Goal: Information Seeking & Learning: Learn about a topic

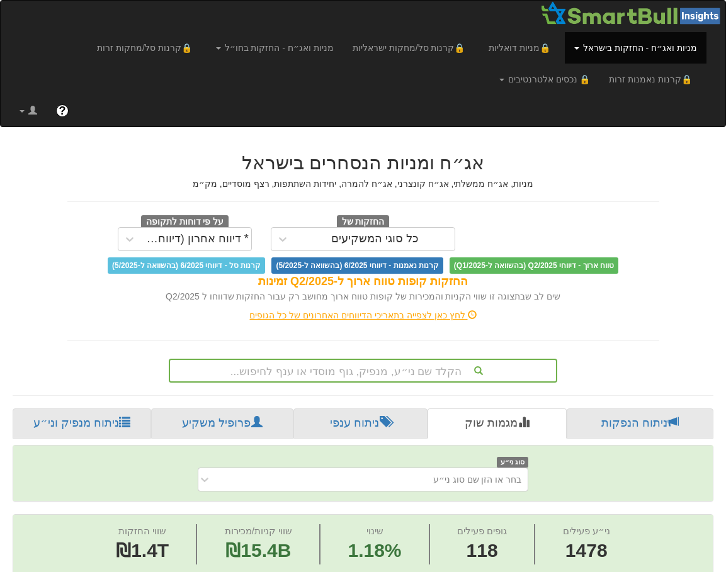
scroll to position [125, 0]
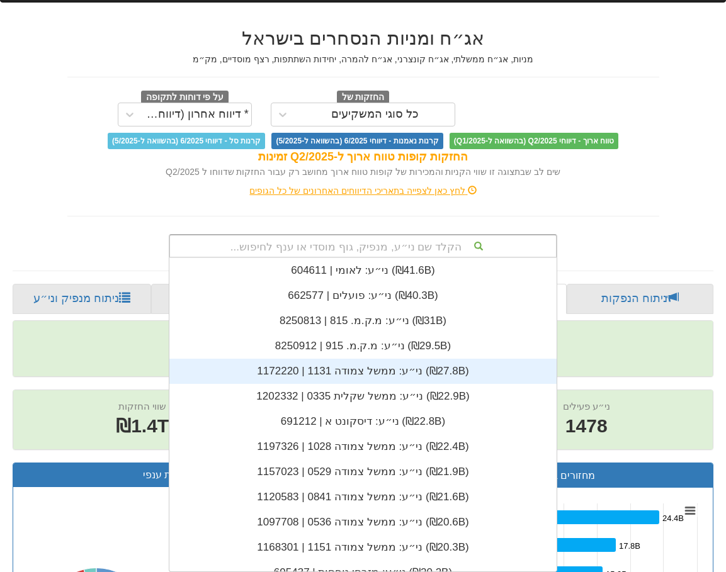
click at [378, 258] on div "הקלד שם ני״ע, מנפיק, גוף מוסדי או ענף לחיפוש... ני״ע: ‏לאומי | 604611 ‎(₪41.6B)…" at bounding box center [363, 246] width 388 height 24
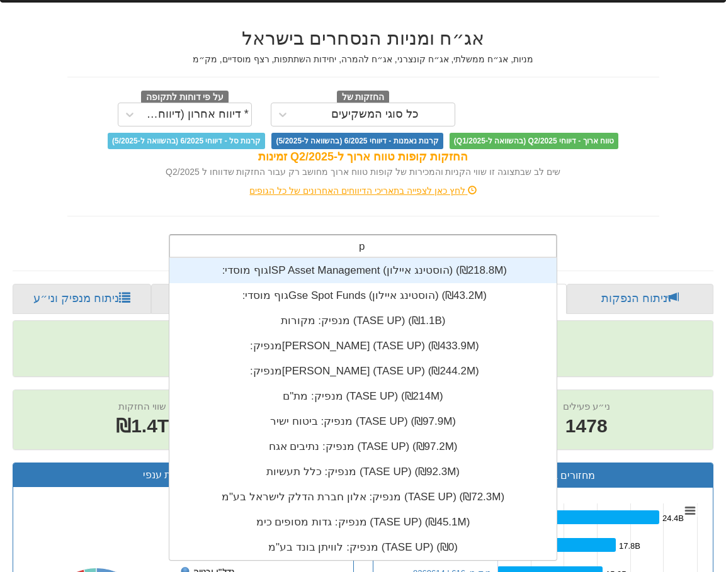
scroll to position [302, 0]
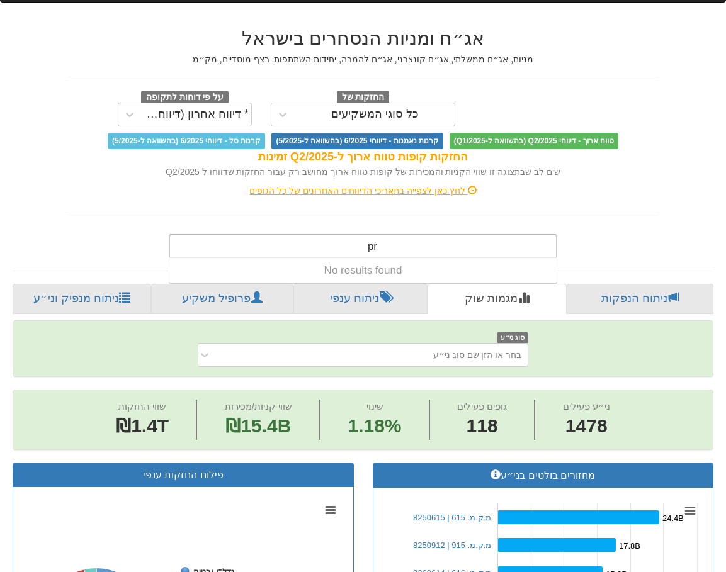
type input "p"
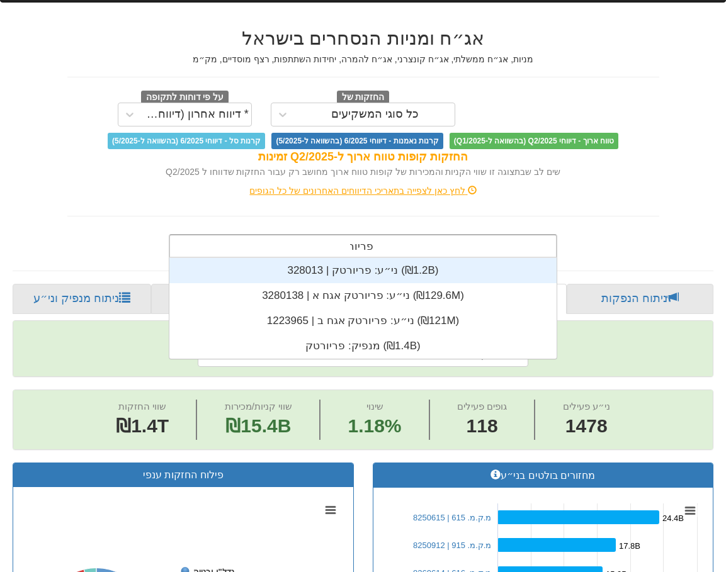
scroll to position [101, 0]
type input "פריורטק"
click at [358, 273] on div "ני״ע: ‏פריורטק | 328013 ‎(₪1.2B)‎" at bounding box center [362, 270] width 387 height 25
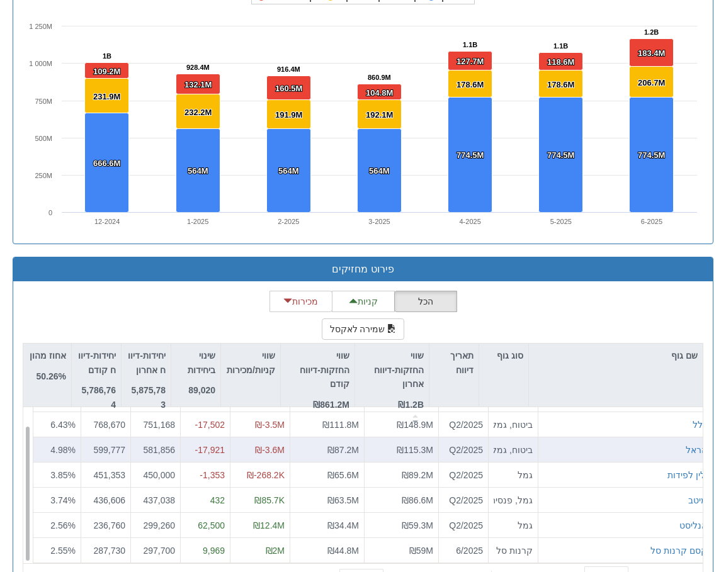
scroll to position [1055, 0]
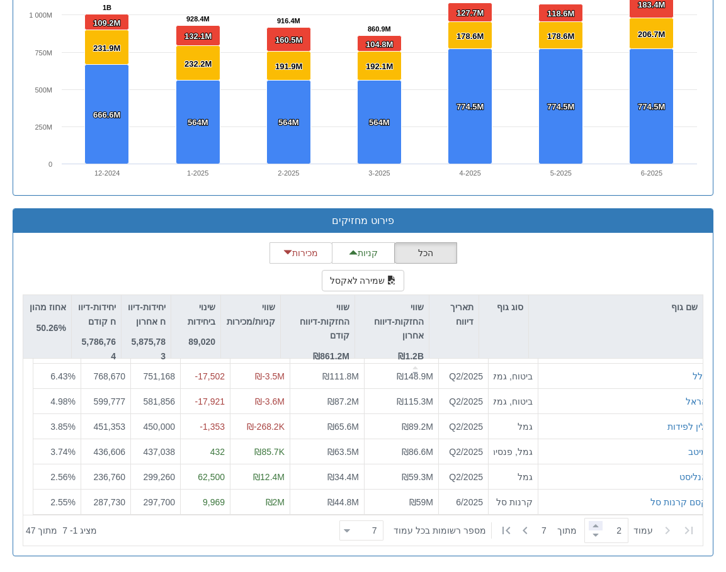
click at [590, 527] on span at bounding box center [595, 525] width 14 height 9
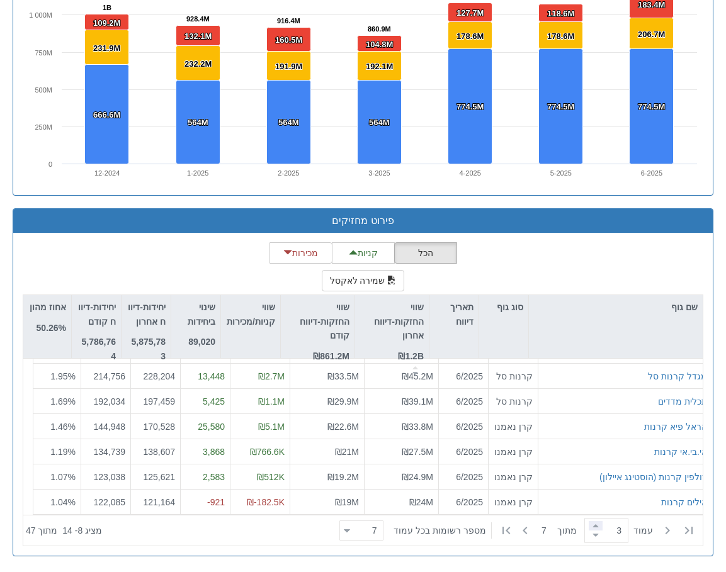
click at [592, 527] on span at bounding box center [595, 525] width 14 height 9
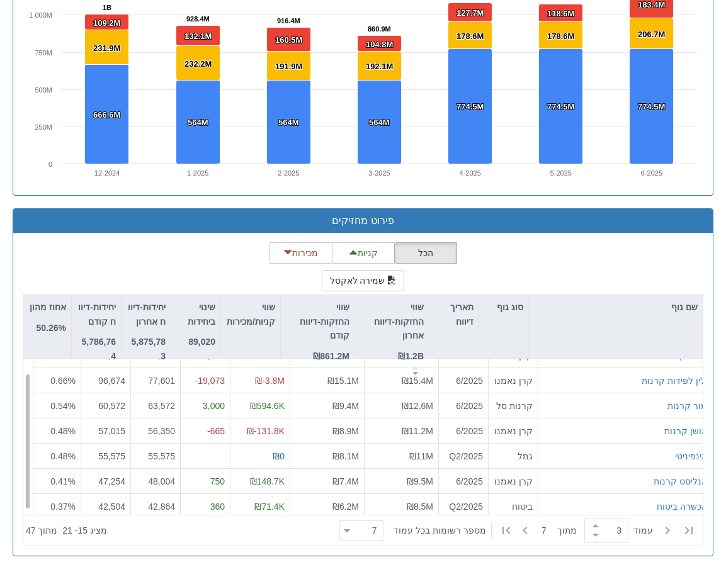
scroll to position [20, 0]
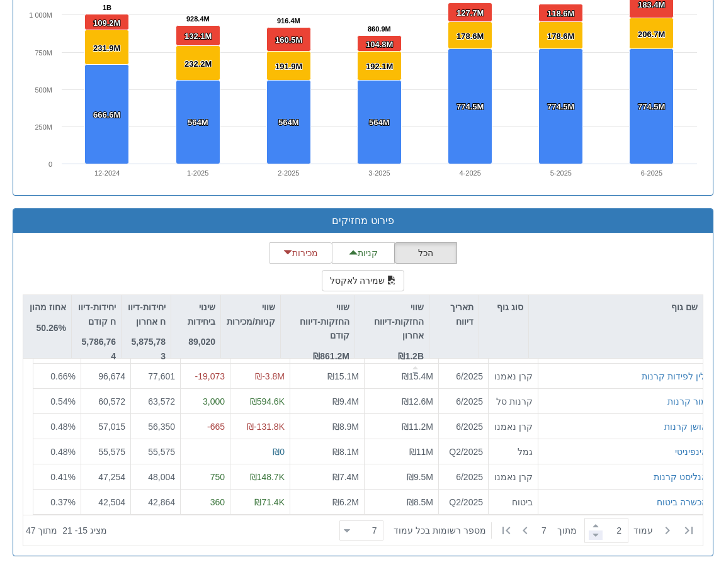
click at [593, 535] on span at bounding box center [595, 535] width 14 height 9
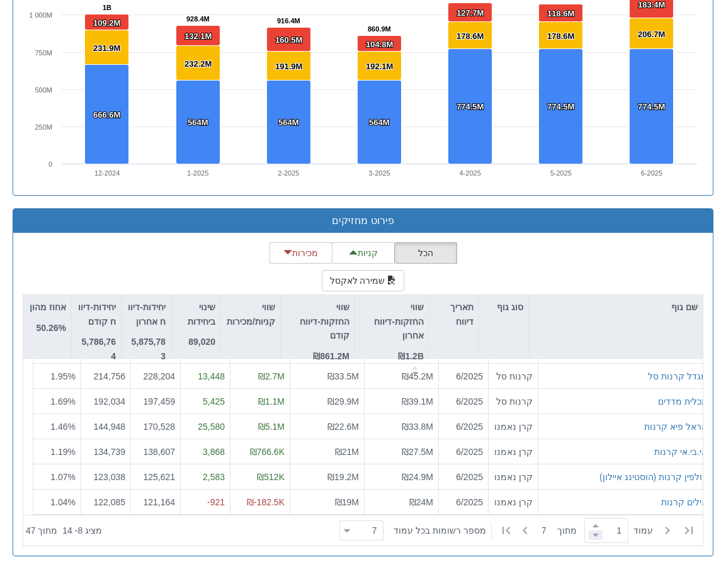
click at [593, 535] on span at bounding box center [595, 535] width 14 height 9
type input "1"
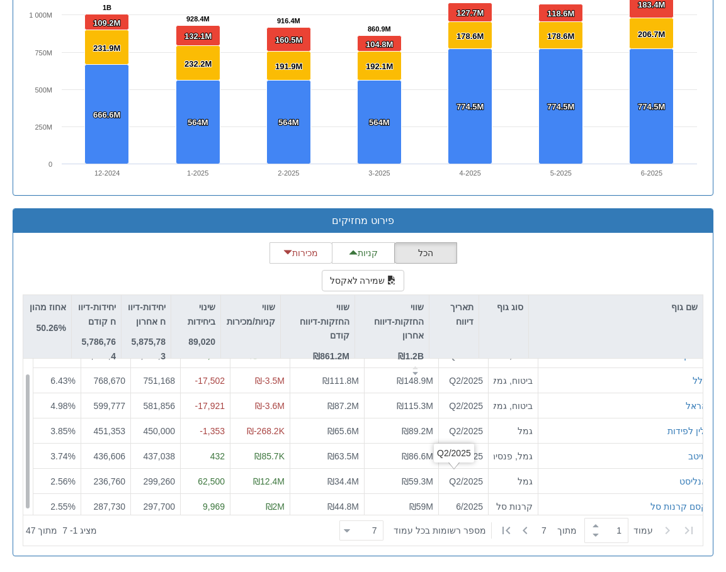
scroll to position [0, 0]
